Goal: Information Seeking & Learning: Learn about a topic

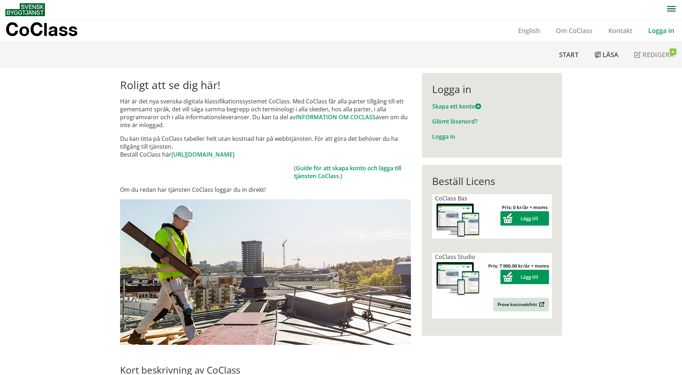
click at [656, 31] on link "Logga in" at bounding box center [661, 30] width 42 height 9
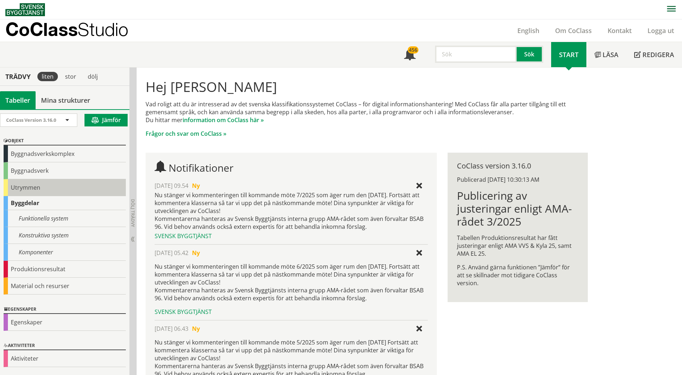
click at [16, 187] on div "Utrymmen" at bounding box center [65, 187] width 122 height 17
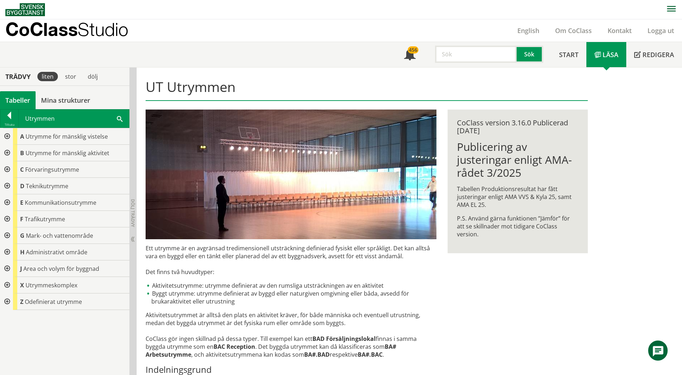
click at [7, 168] on div at bounding box center [6, 169] width 13 height 17
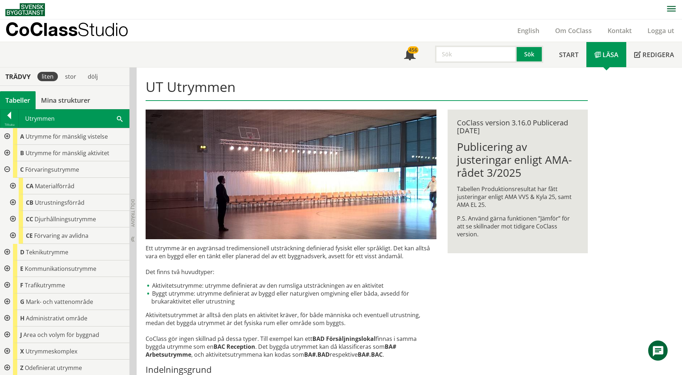
drag, startPoint x: 11, startPoint y: 204, endPoint x: 4, endPoint y: 188, distance: 18.0
click at [4, 189] on div "C Förvaringsutrymme CA Materialförråd CB Utrustningsförråd CC Djurhållningsutry…" at bounding box center [64, 202] width 129 height 83
click at [11, 185] on div at bounding box center [12, 186] width 13 height 17
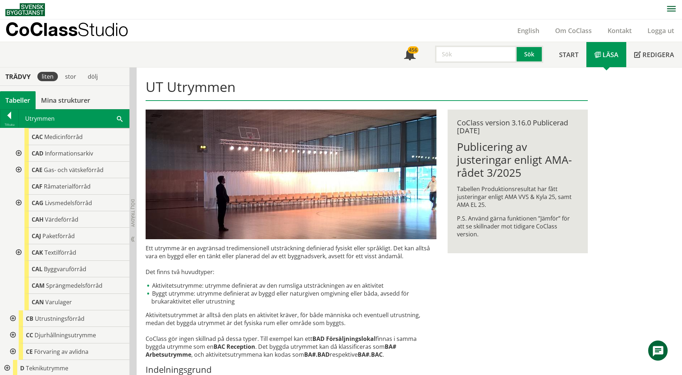
scroll to position [108, 0]
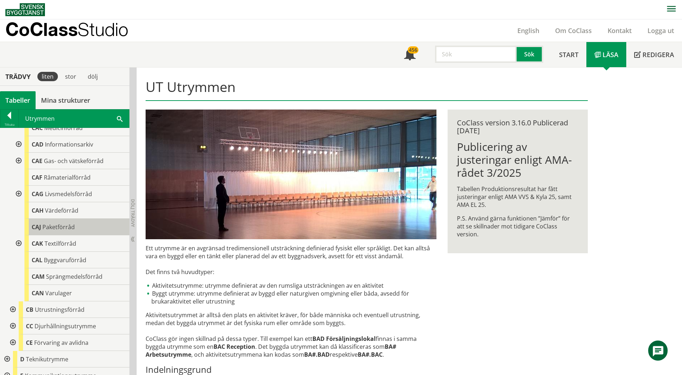
click at [83, 226] on div "CAJ Paketförråd" at bounding box center [76, 227] width 105 height 17
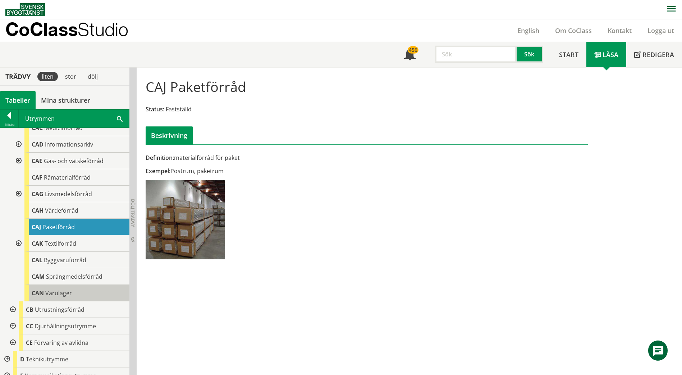
click at [86, 294] on div "CAN Varulager" at bounding box center [76, 293] width 105 height 17
click at [53, 296] on span "Varulager" at bounding box center [58, 293] width 27 height 8
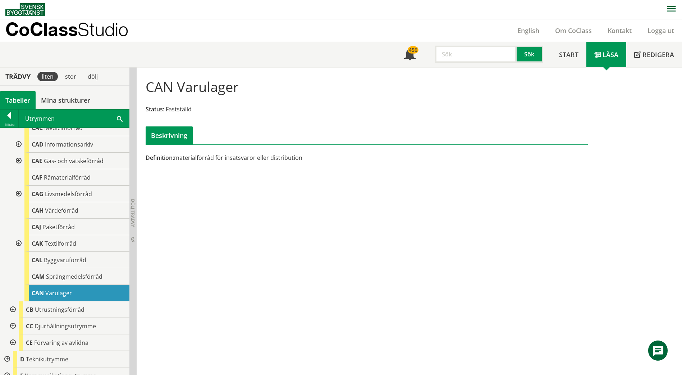
click at [48, 292] on span "Varulager" at bounding box center [58, 293] width 27 height 8
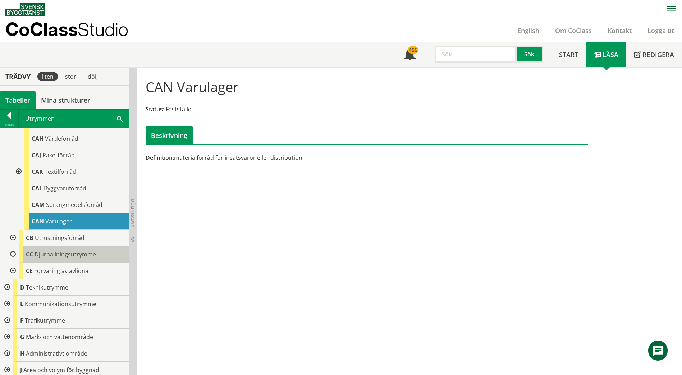
scroll to position [216, 0]
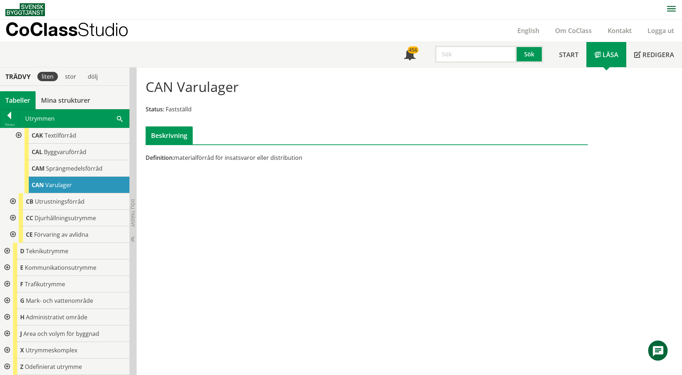
click at [120, 117] on span at bounding box center [120, 119] width 6 height 8
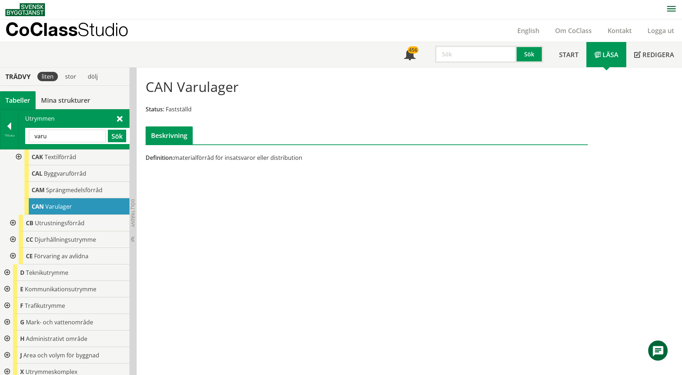
type input "varu"
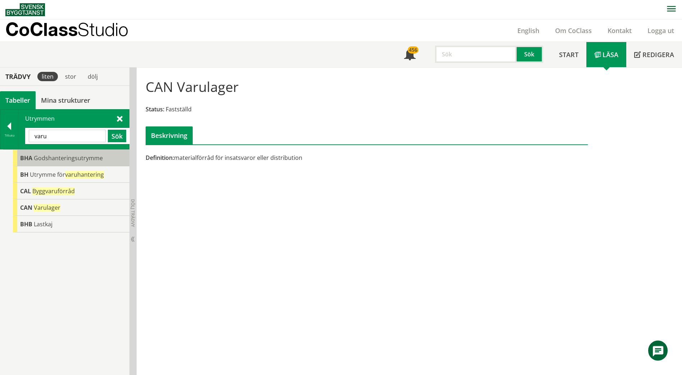
click at [58, 155] on body "AMA AMA Beskrivningsverktyg AMA Funktion BSAB Bygginfo Byggjura Byggkatalogen […" at bounding box center [341, 187] width 682 height 375
click at [77, 157] on body "AMA AMA Beskrivningsverktyg AMA Funktion BSAB Bygginfo Byggjura Byggkatalogen […" at bounding box center [341, 187] width 682 height 375
click at [80, 161] on span "Godshanteringsutrymme" at bounding box center [68, 158] width 69 height 8
